Goal: Check status: Check status

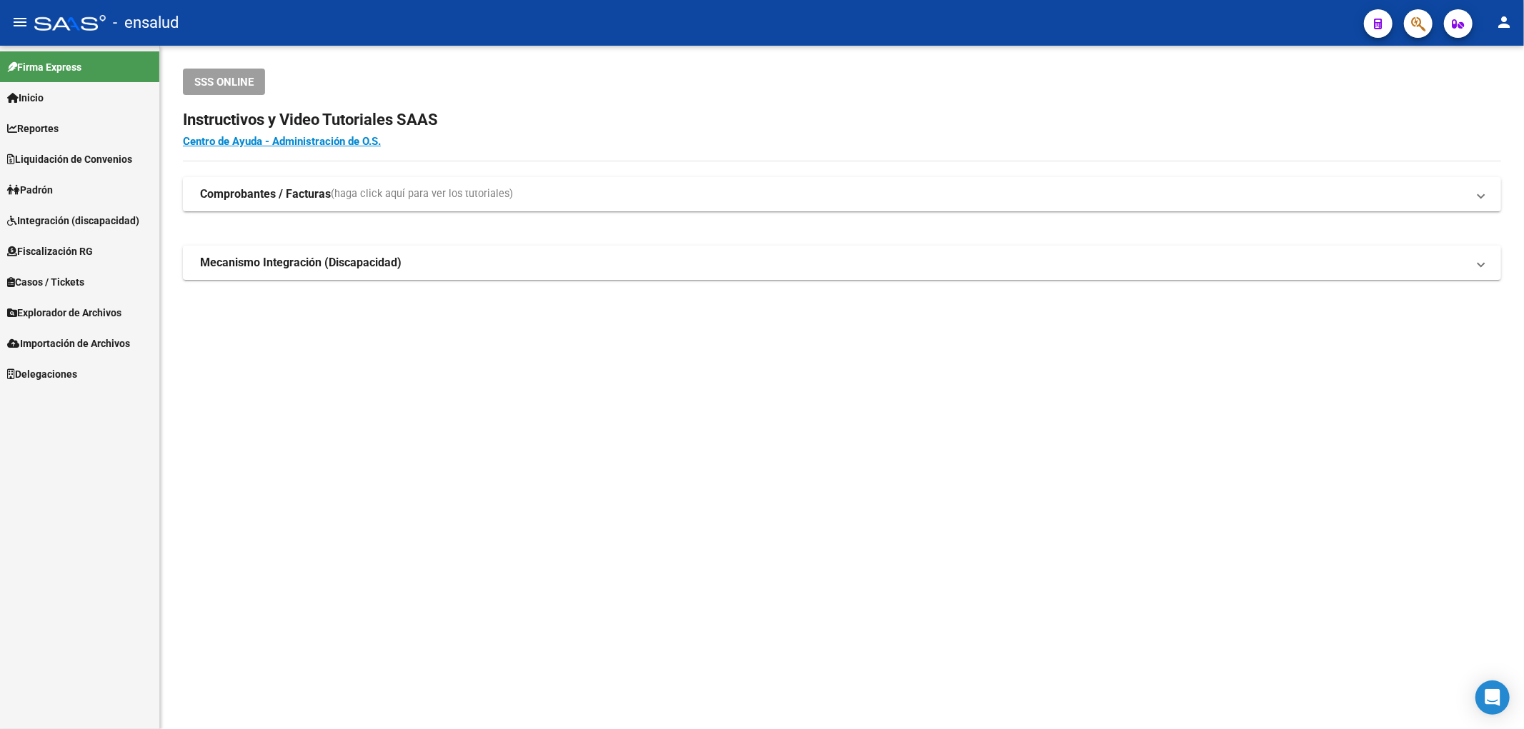
click at [51, 198] on link "Padrón" at bounding box center [79, 189] width 159 height 31
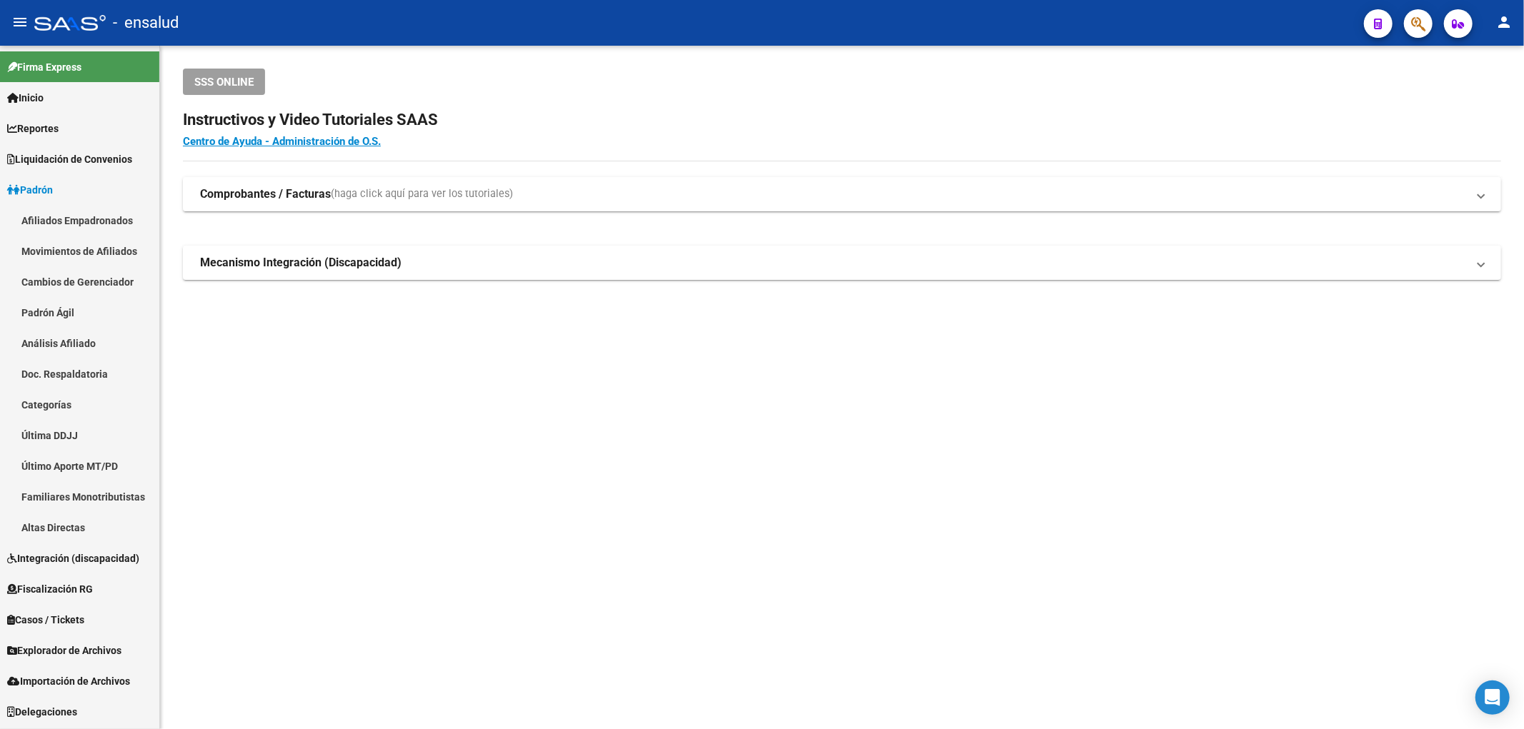
click at [77, 213] on link "Afiliados Empadronados" at bounding box center [79, 220] width 159 height 31
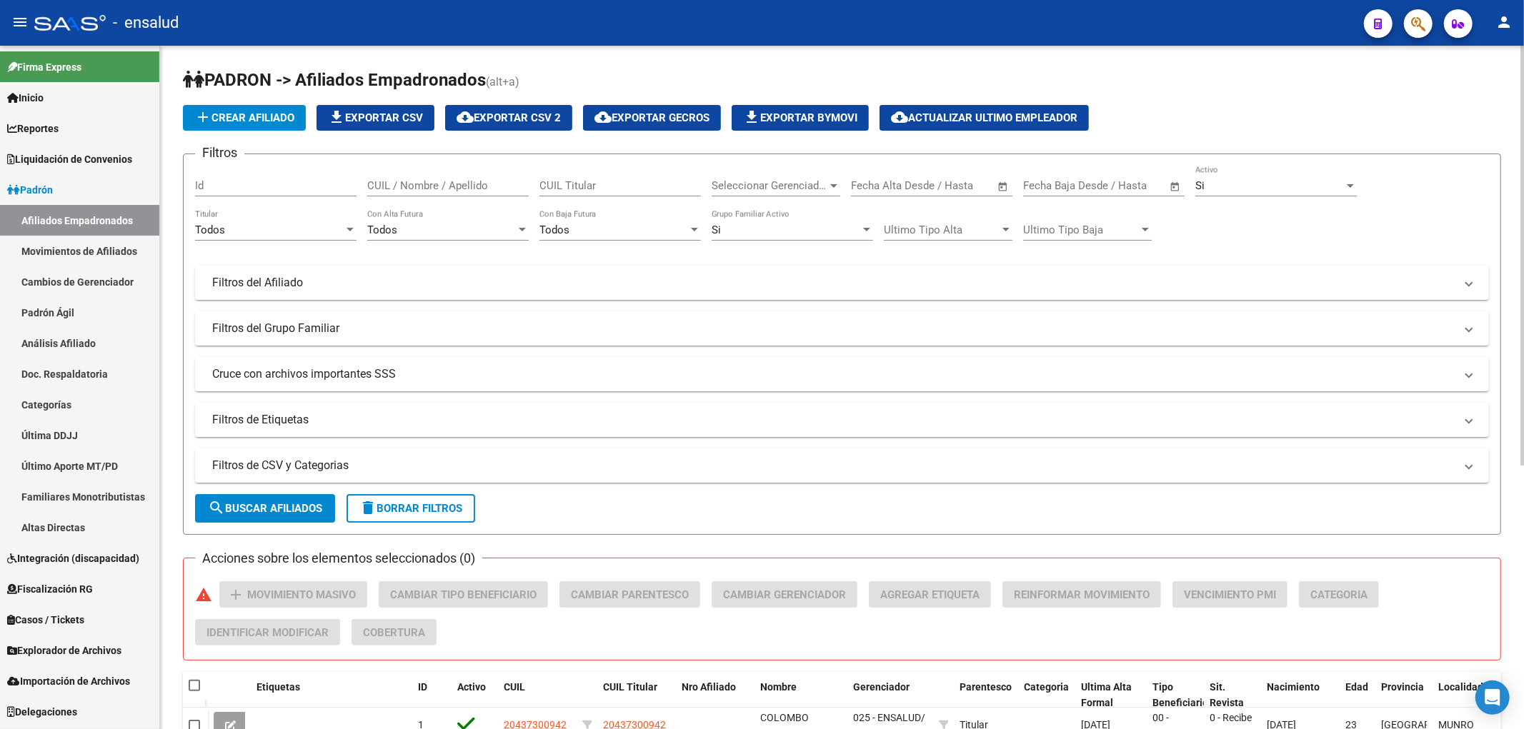
click at [436, 191] on input "CUIL / Nombre / Apellido" at bounding box center [447, 185] width 161 height 13
paste input "26424685"
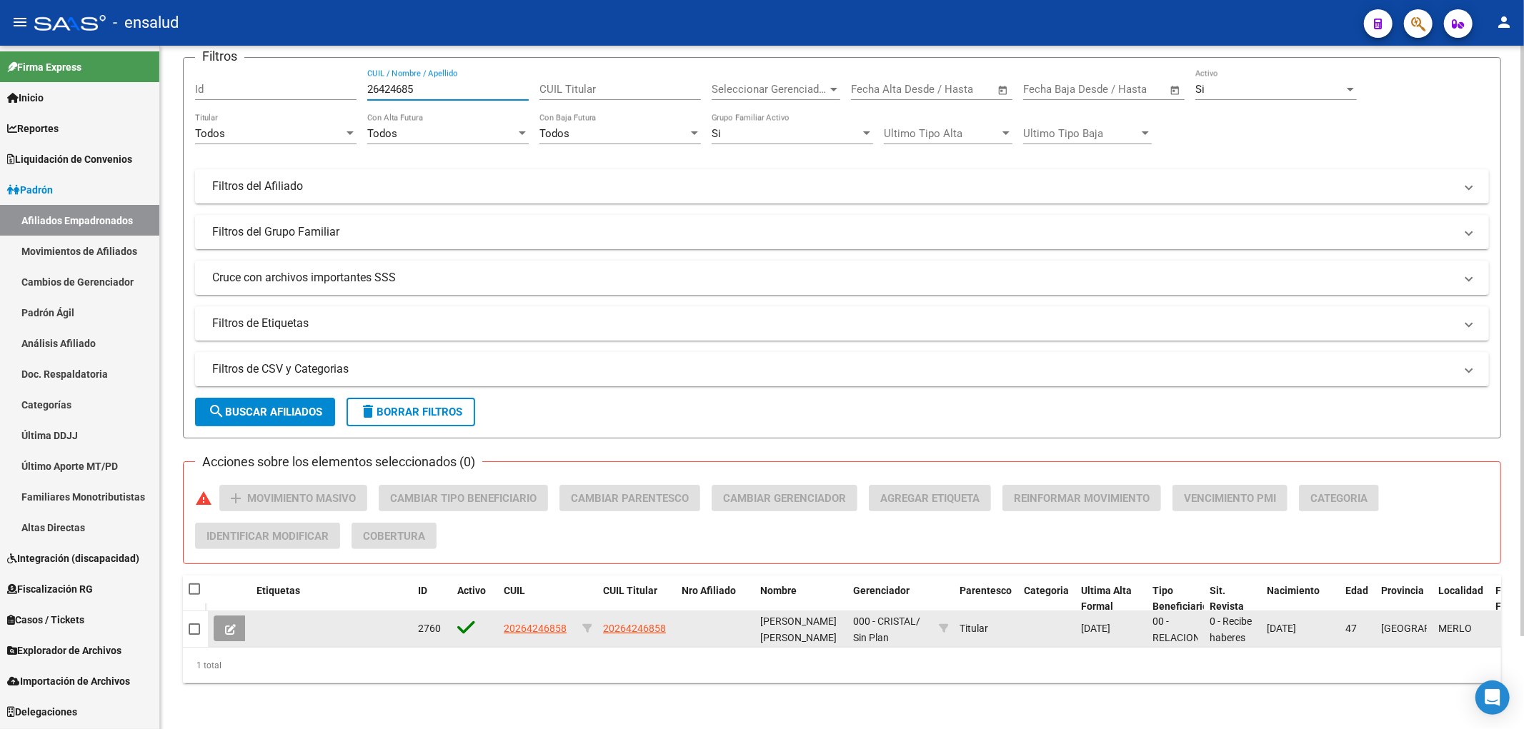
type input "26424685"
click at [231, 625] on button at bounding box center [231, 629] width 34 height 26
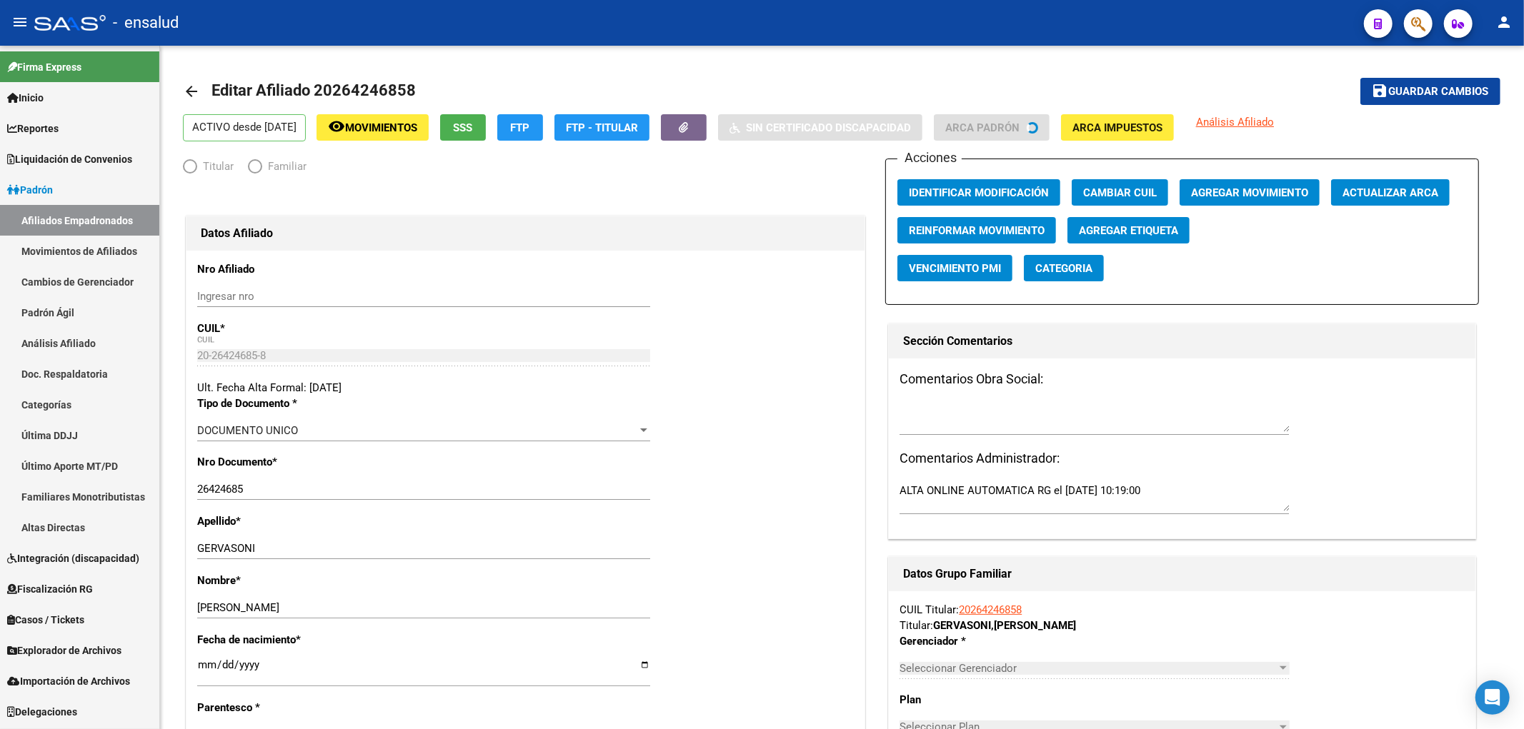
radio input "true"
type input "30-71559520-2"
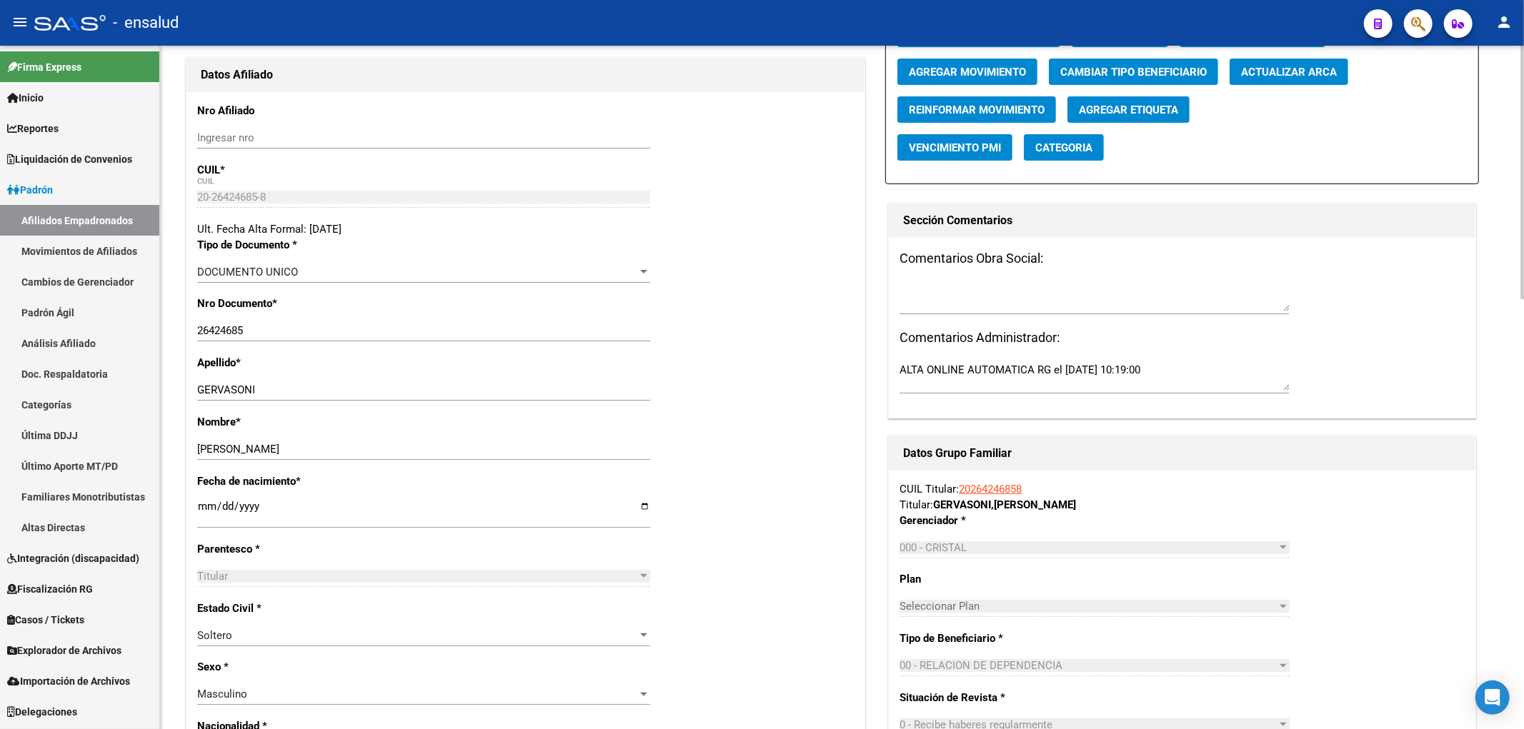
scroll to position [396, 0]
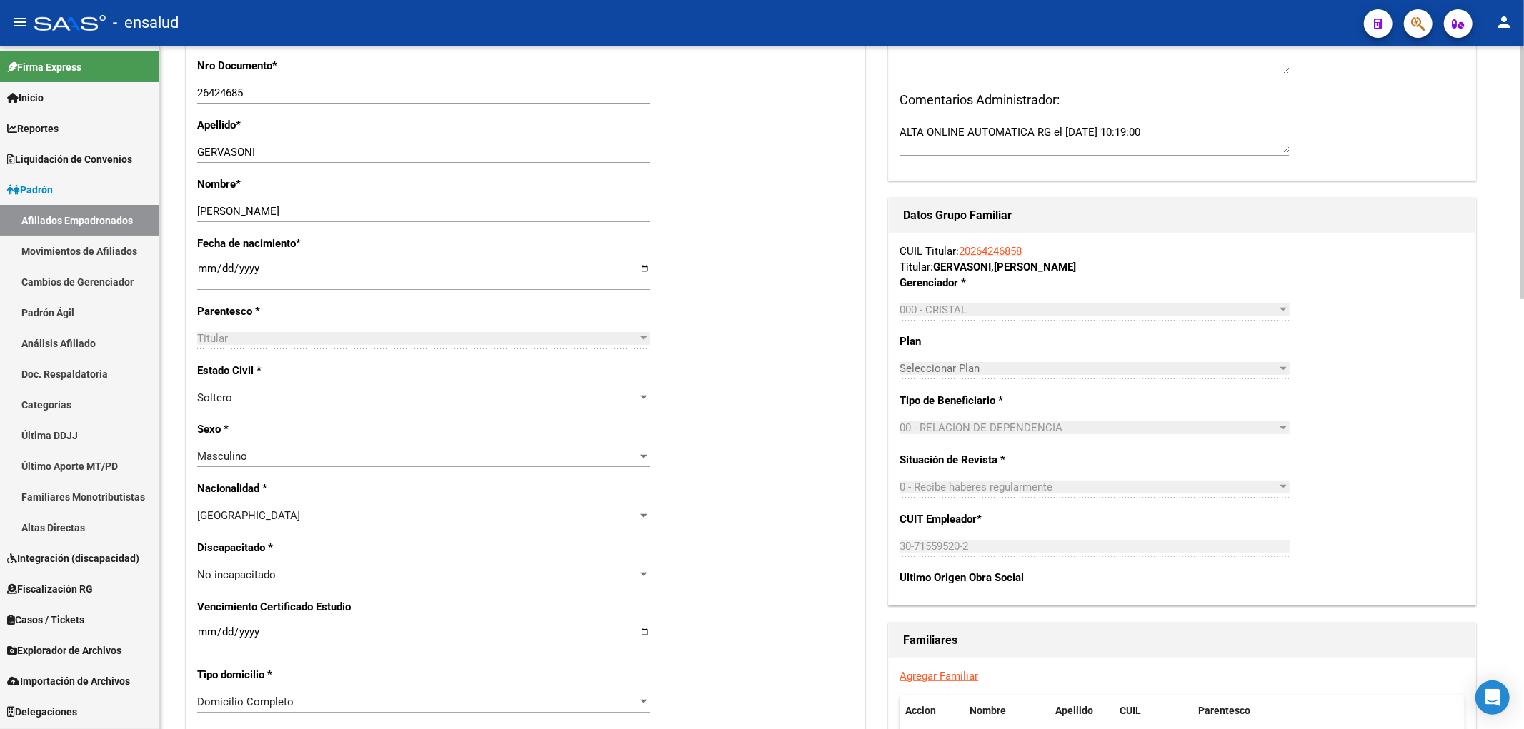
copy link "20264246858"
drag, startPoint x: 961, startPoint y: 254, endPoint x: 1030, endPoint y: 258, distance: 69.4
click at [1030, 258] on div "CUIL Titular: 20264246858 Titular: [PERSON_NAME] , [PERSON_NAME]" at bounding box center [1181, 259] width 564 height 31
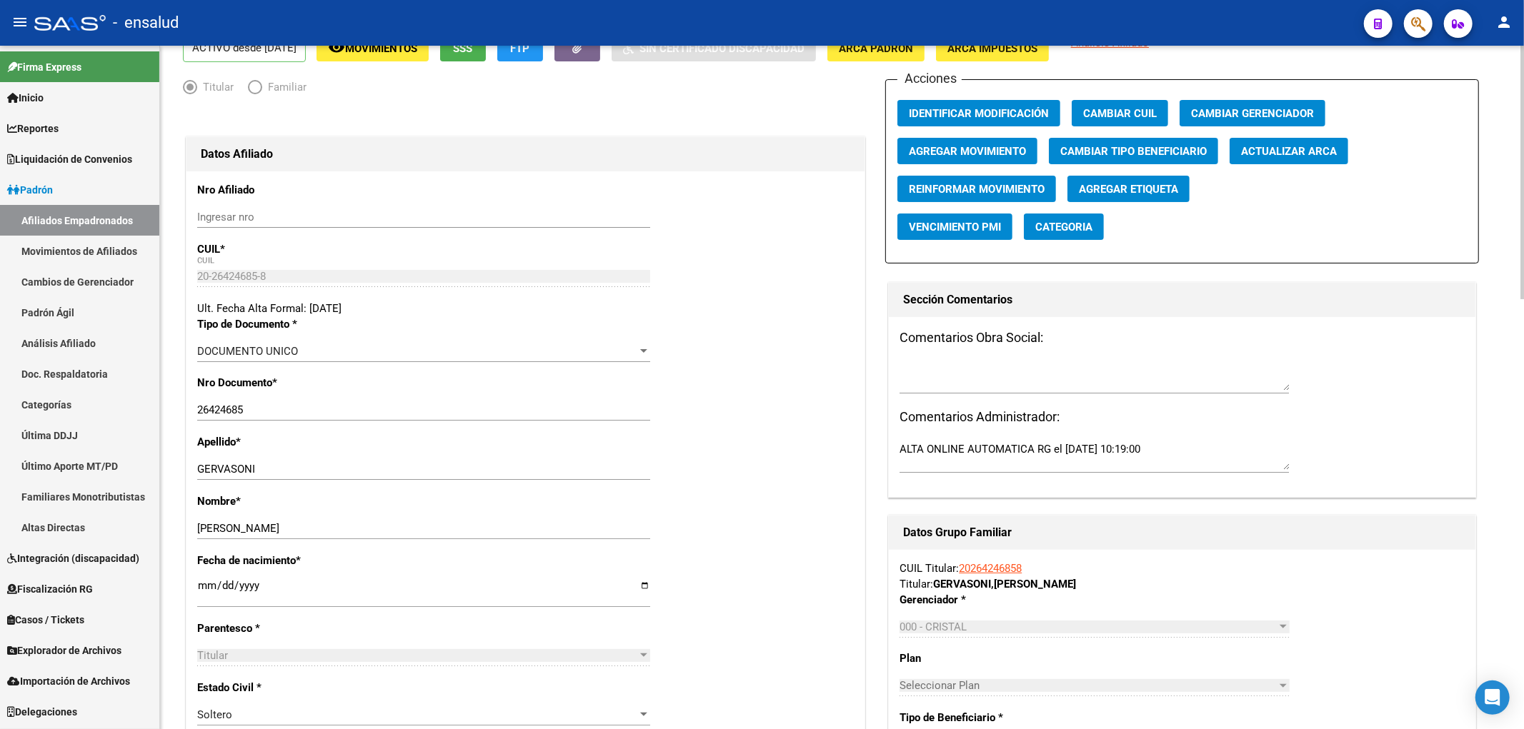
scroll to position [0, 0]
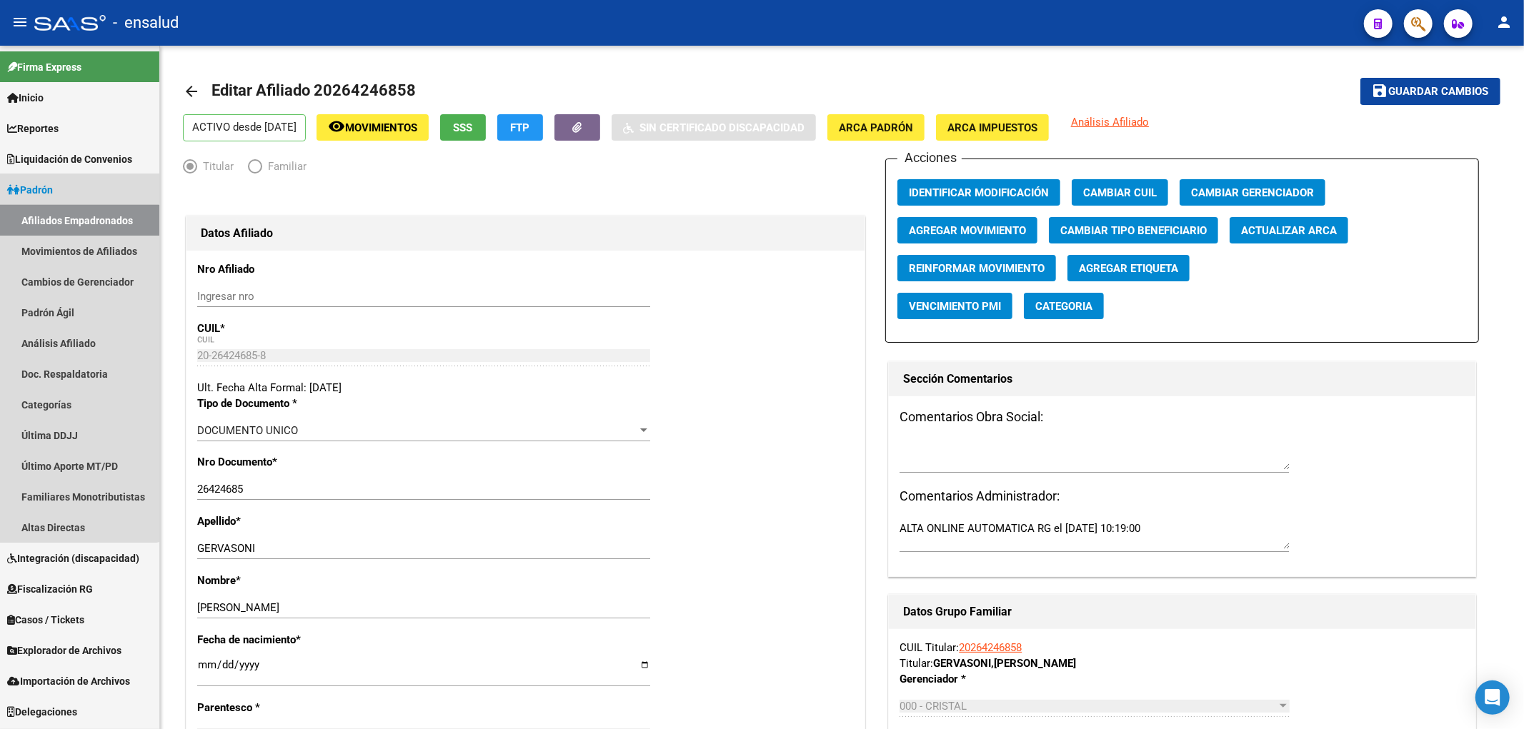
click at [77, 225] on link "Afiliados Empadronados" at bounding box center [79, 220] width 159 height 31
